Goal: Navigation & Orientation: Find specific page/section

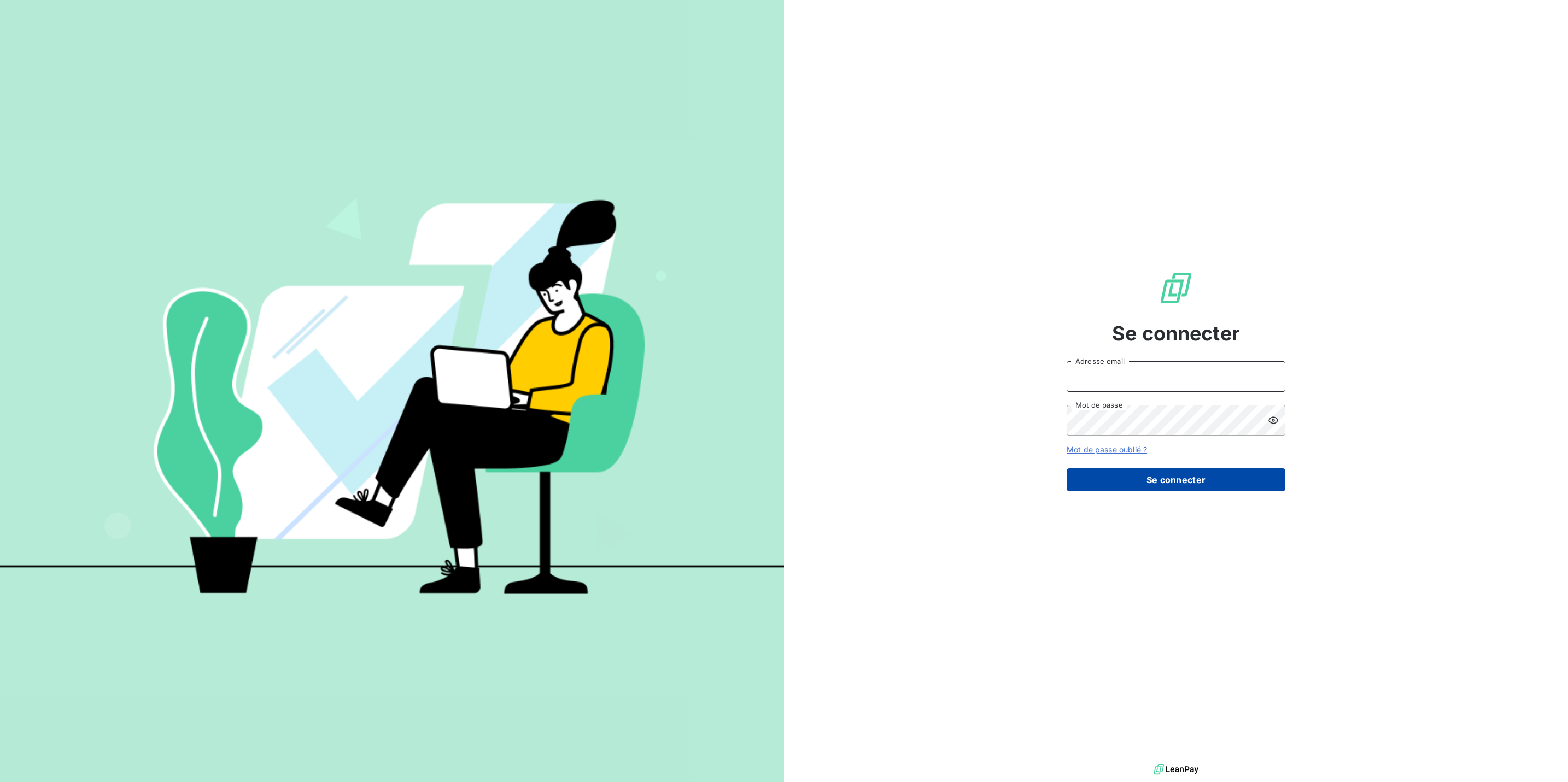
type input "[PERSON_NAME][EMAIL_ADDRESS][DOMAIN_NAME]"
click at [1044, 471] on button "Se connecter" at bounding box center [1176, 479] width 219 height 23
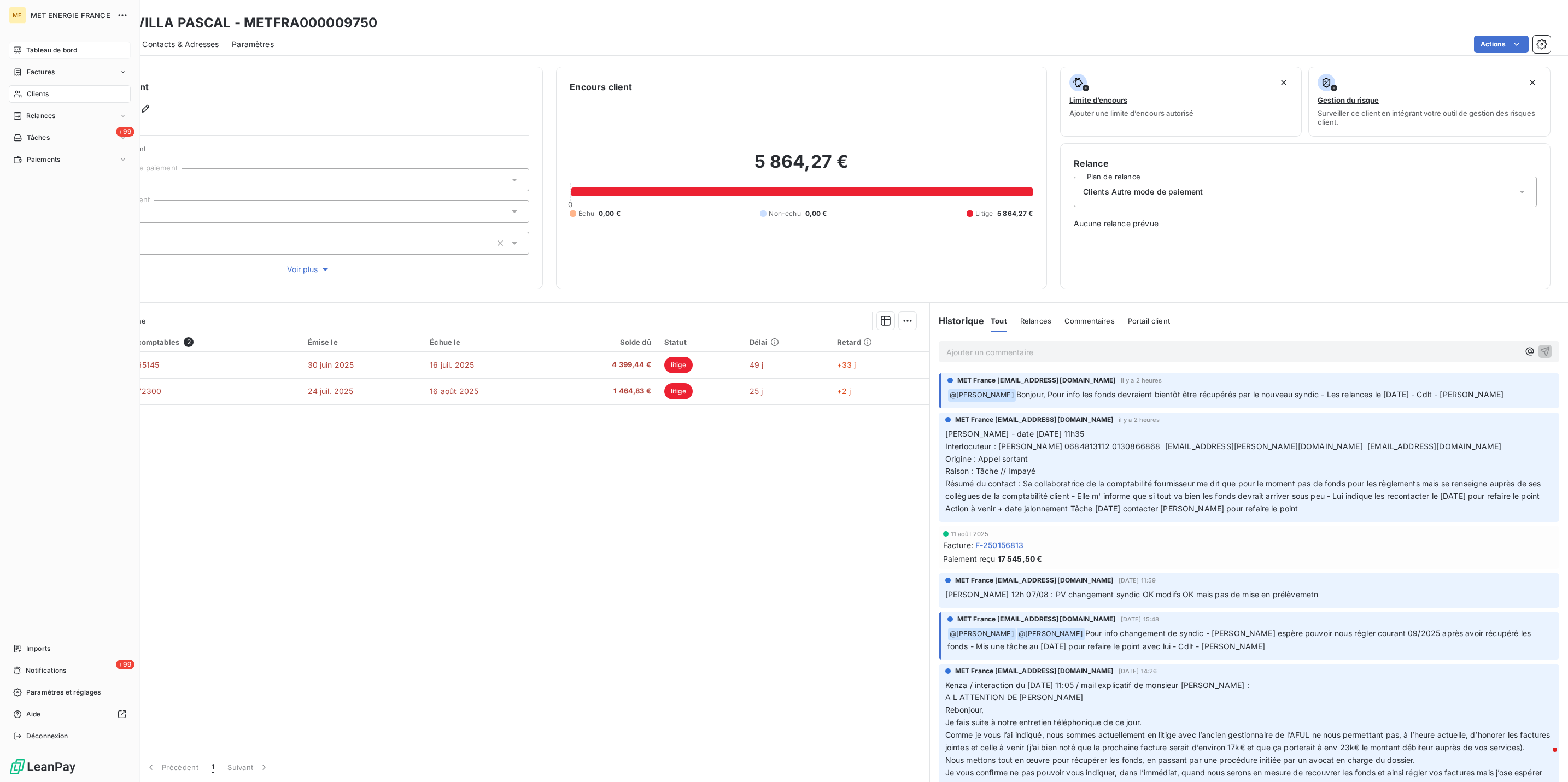
click at [27, 48] on span "Tableau de bord" at bounding box center [51, 50] width 51 height 10
